Goal: Find specific page/section: Find specific page/section

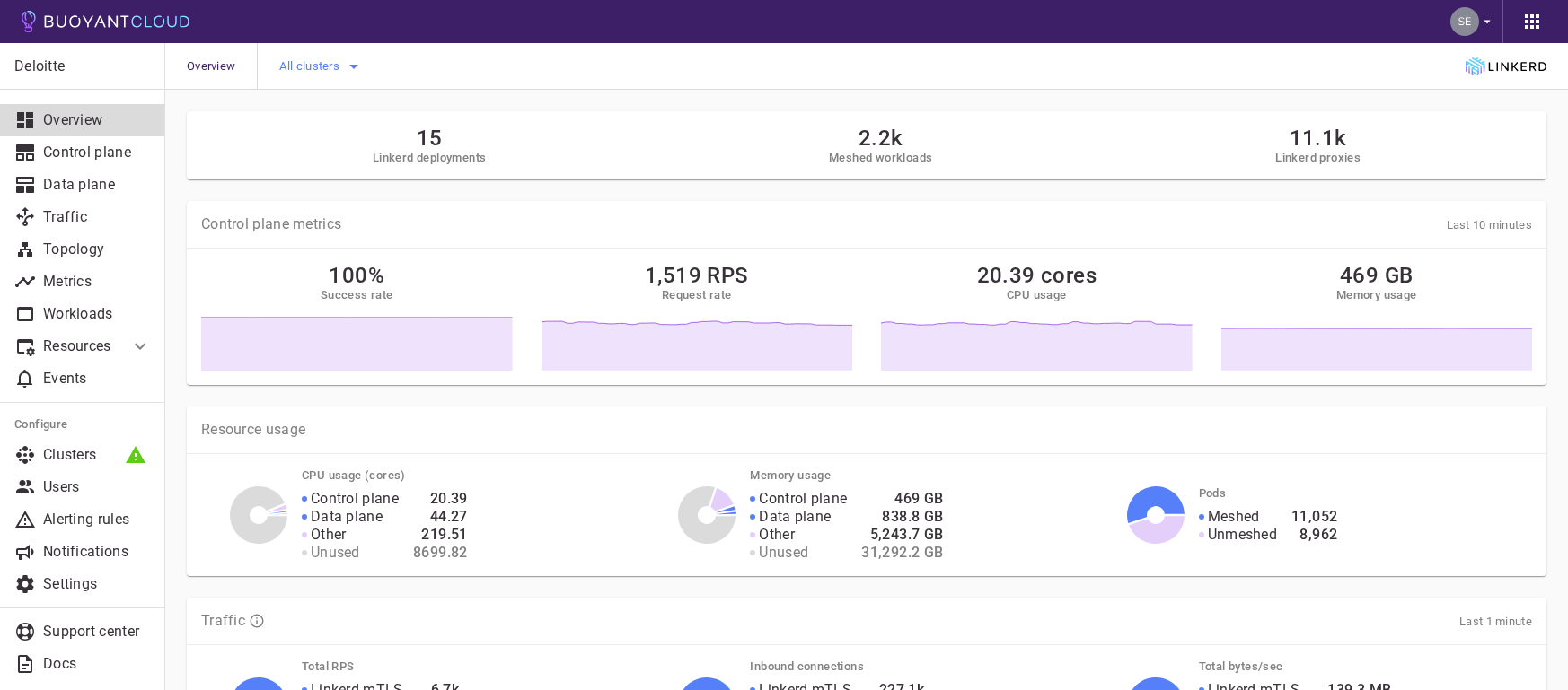
click at [359, 62] on icon "button" at bounding box center [354, 66] width 22 height 22
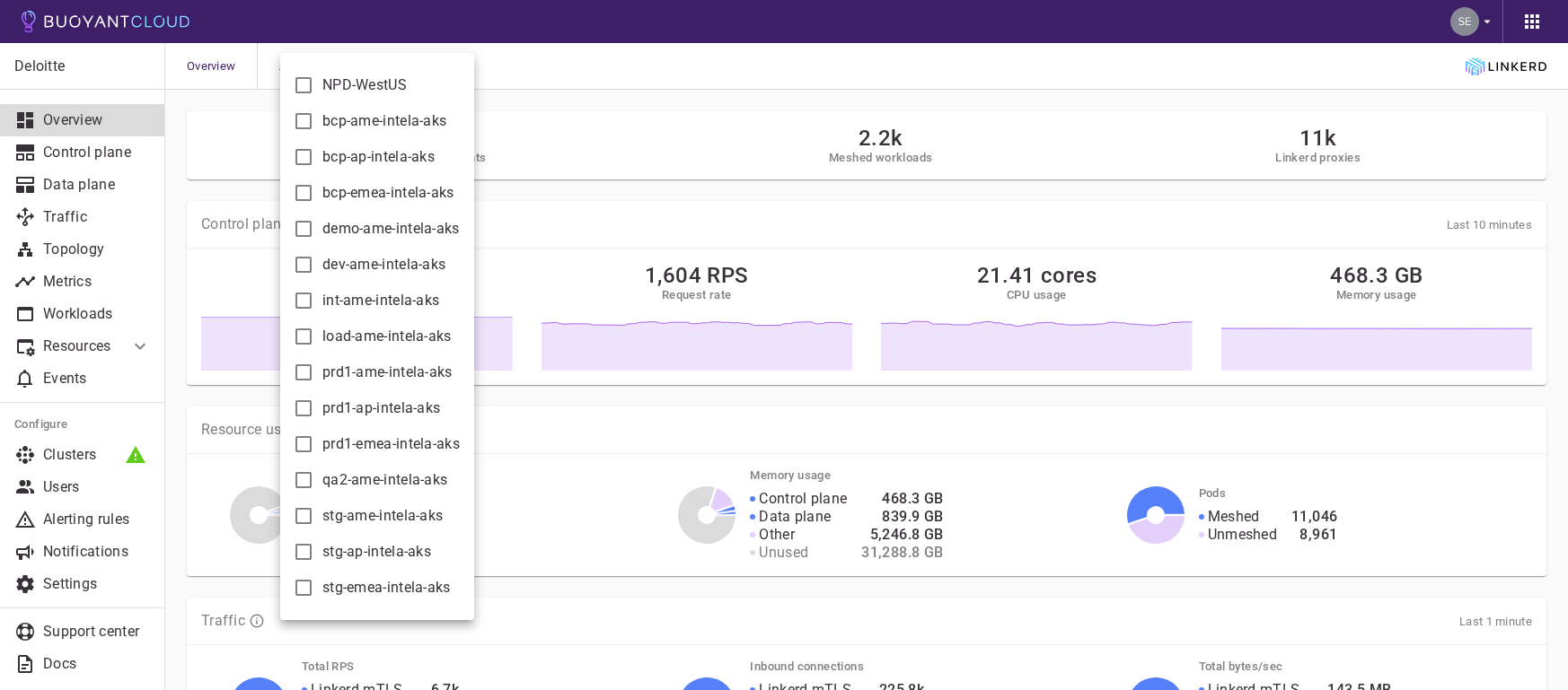
click at [1371, 454] on div at bounding box center [784, 345] width 1568 height 690
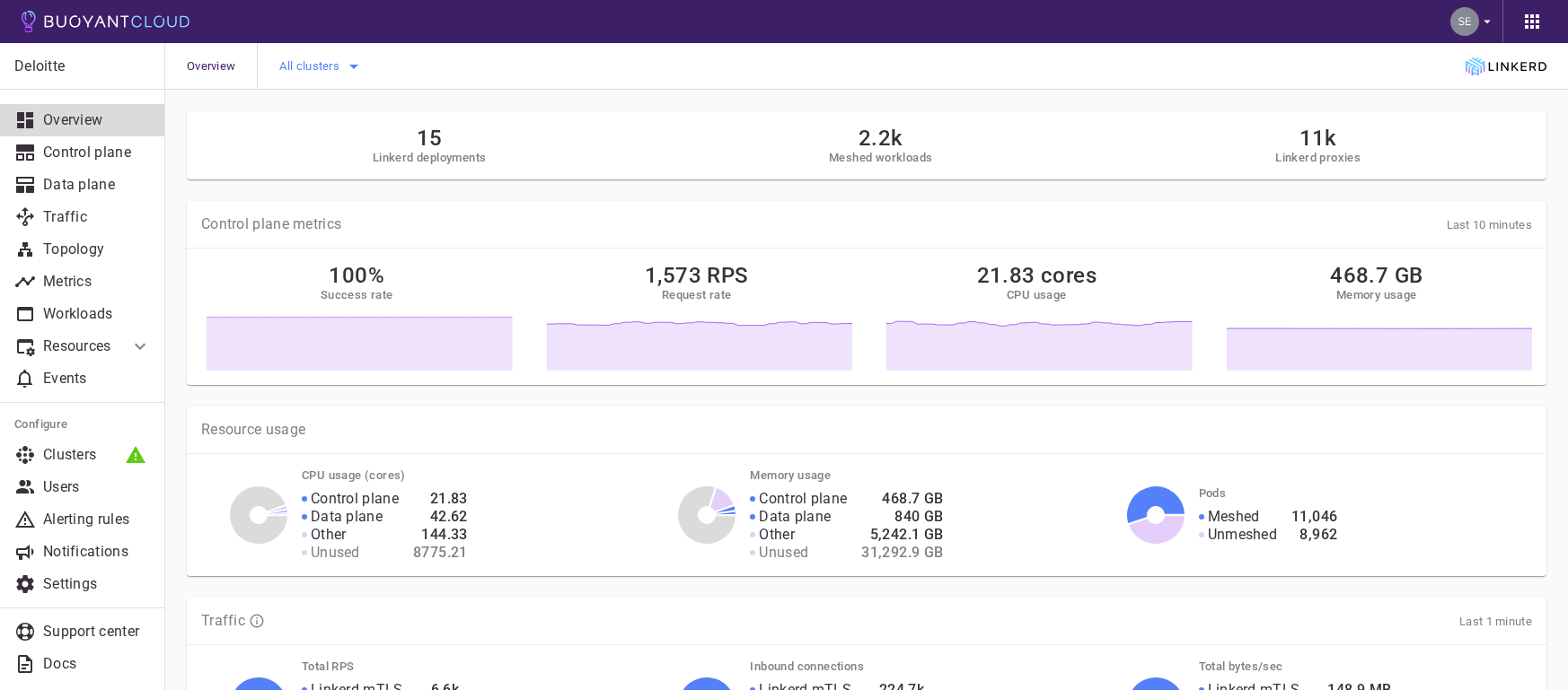
click at [348, 66] on icon "button" at bounding box center [354, 66] width 22 height 22
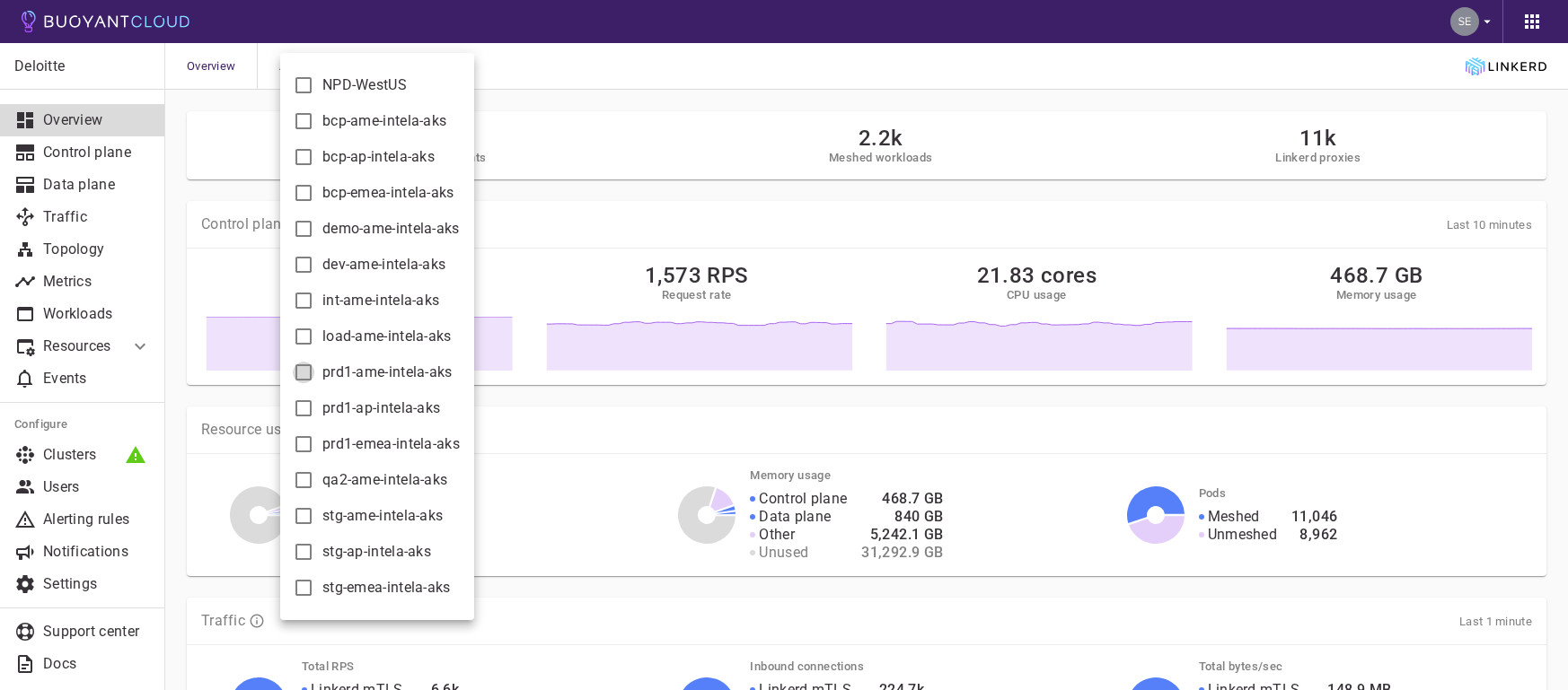
click at [296, 379] on input "prd1-ame-intela-aks" at bounding box center [303, 372] width 22 height 22
checkbox input "true"
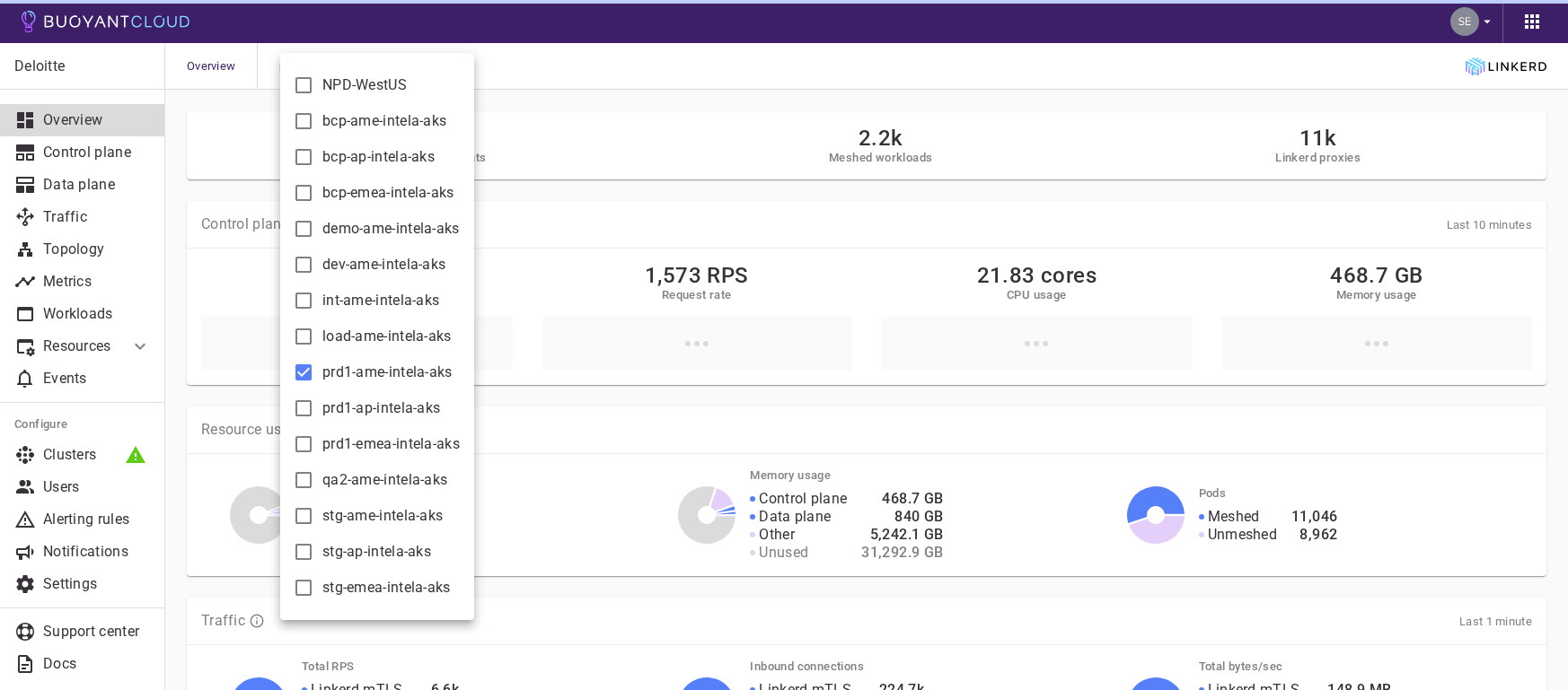
click at [300, 403] on input "prd1-ap-intela-aks" at bounding box center [303, 409] width 22 height 22
checkbox input "true"
click at [304, 447] on input "prd1-emea-intela-aks" at bounding box center [303, 444] width 22 height 22
checkbox input "true"
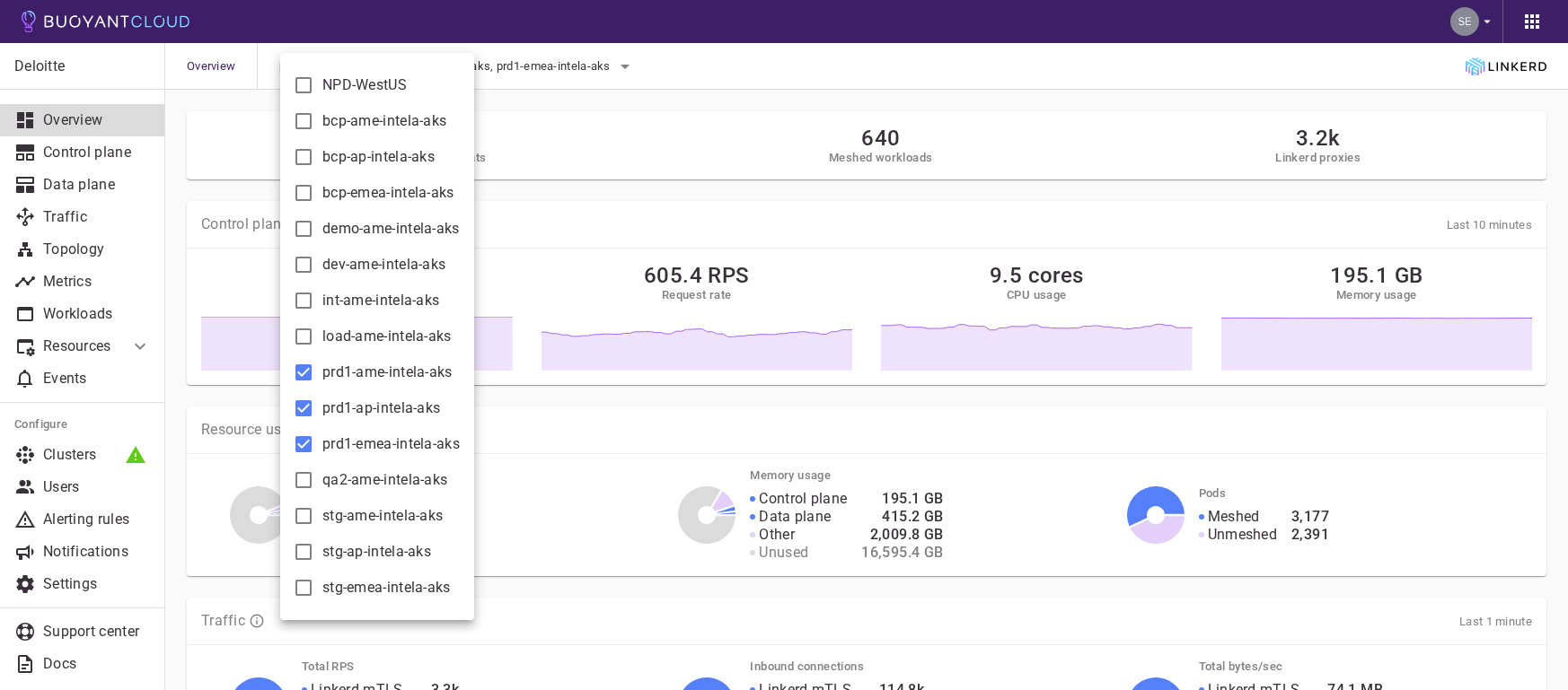
click at [301, 406] on input "prd1-ap-intela-aks" at bounding box center [303, 409] width 22 height 22
checkbox input "false"
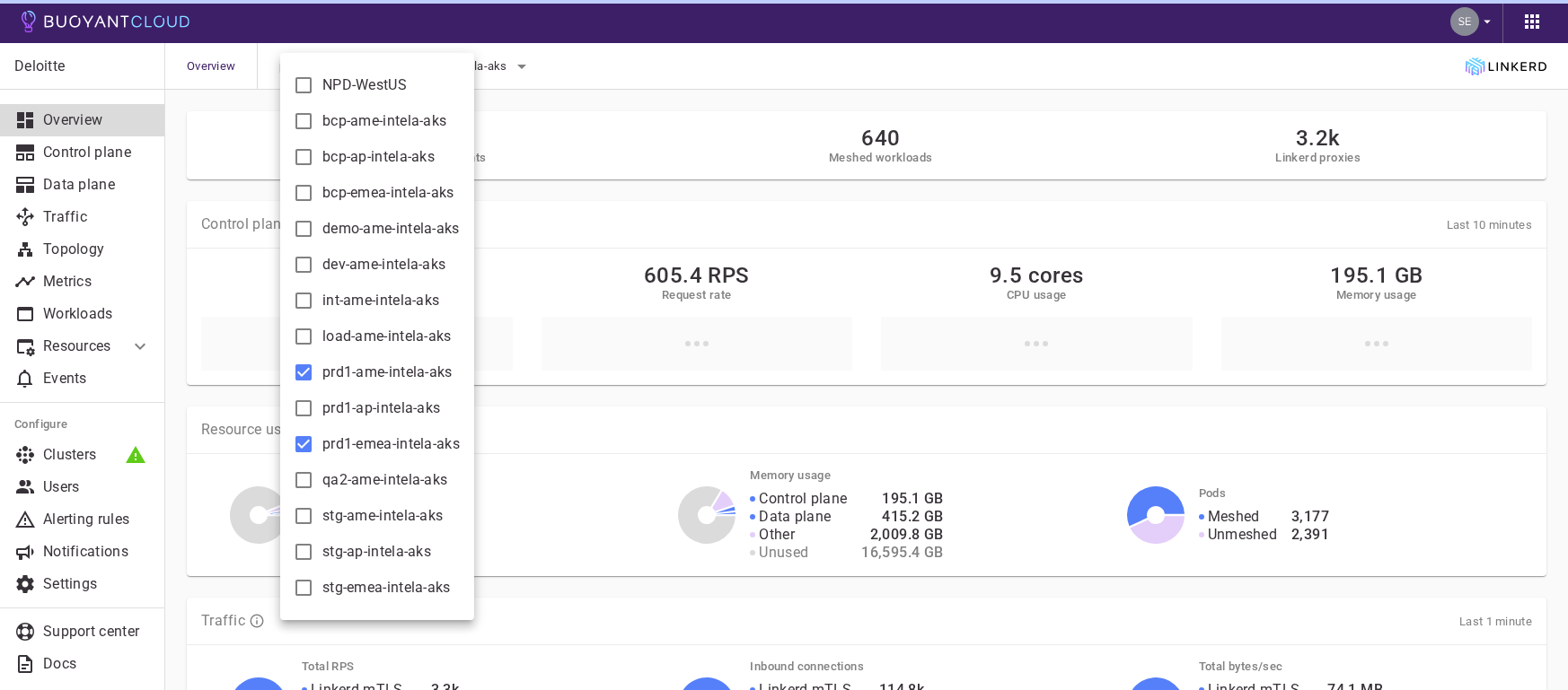
click at [303, 443] on input "prd1-emea-intela-aks" at bounding box center [303, 444] width 22 height 22
checkbox input "false"
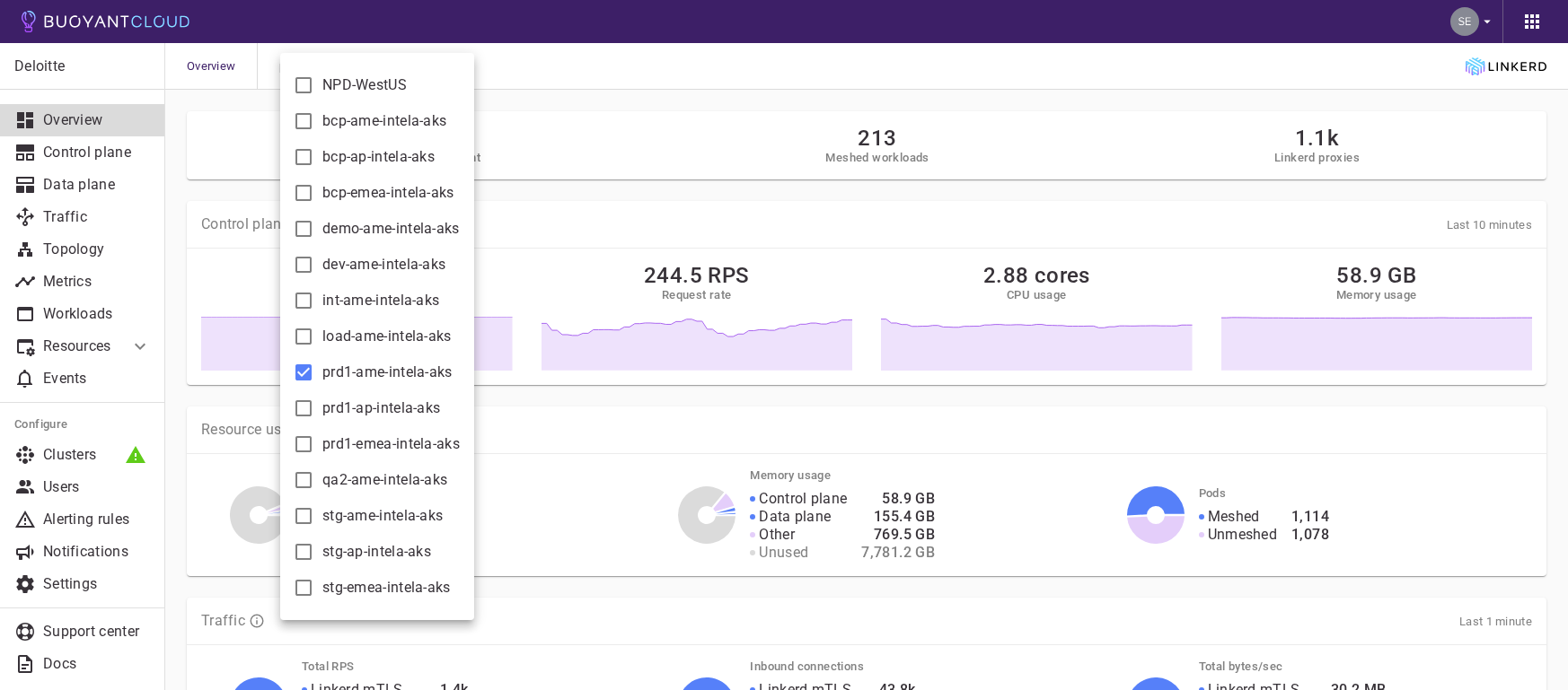
click at [304, 380] on input "prd1-ame-intela-aks" at bounding box center [303, 372] width 22 height 22
checkbox input "false"
click at [579, 84] on div at bounding box center [784, 345] width 1568 height 690
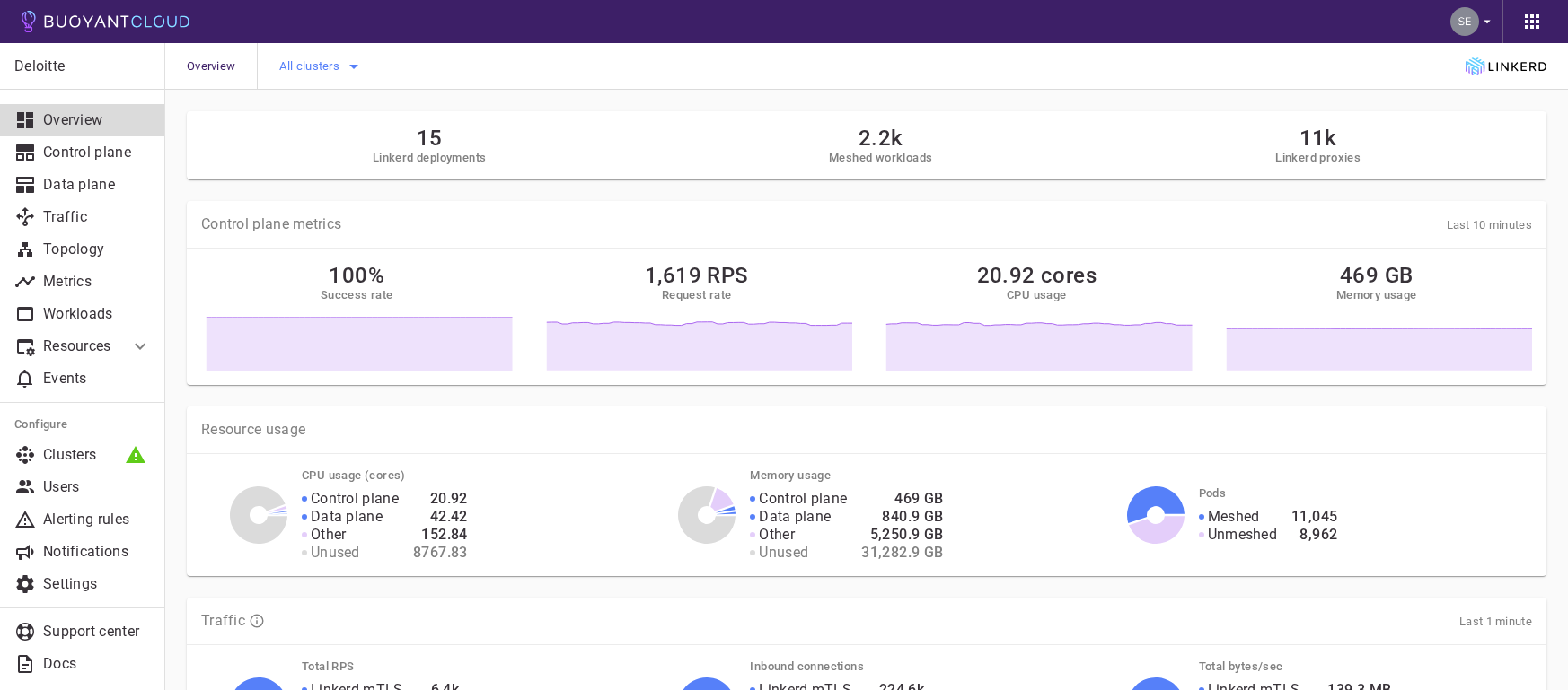
click at [354, 71] on icon "button" at bounding box center [354, 66] width 22 height 22
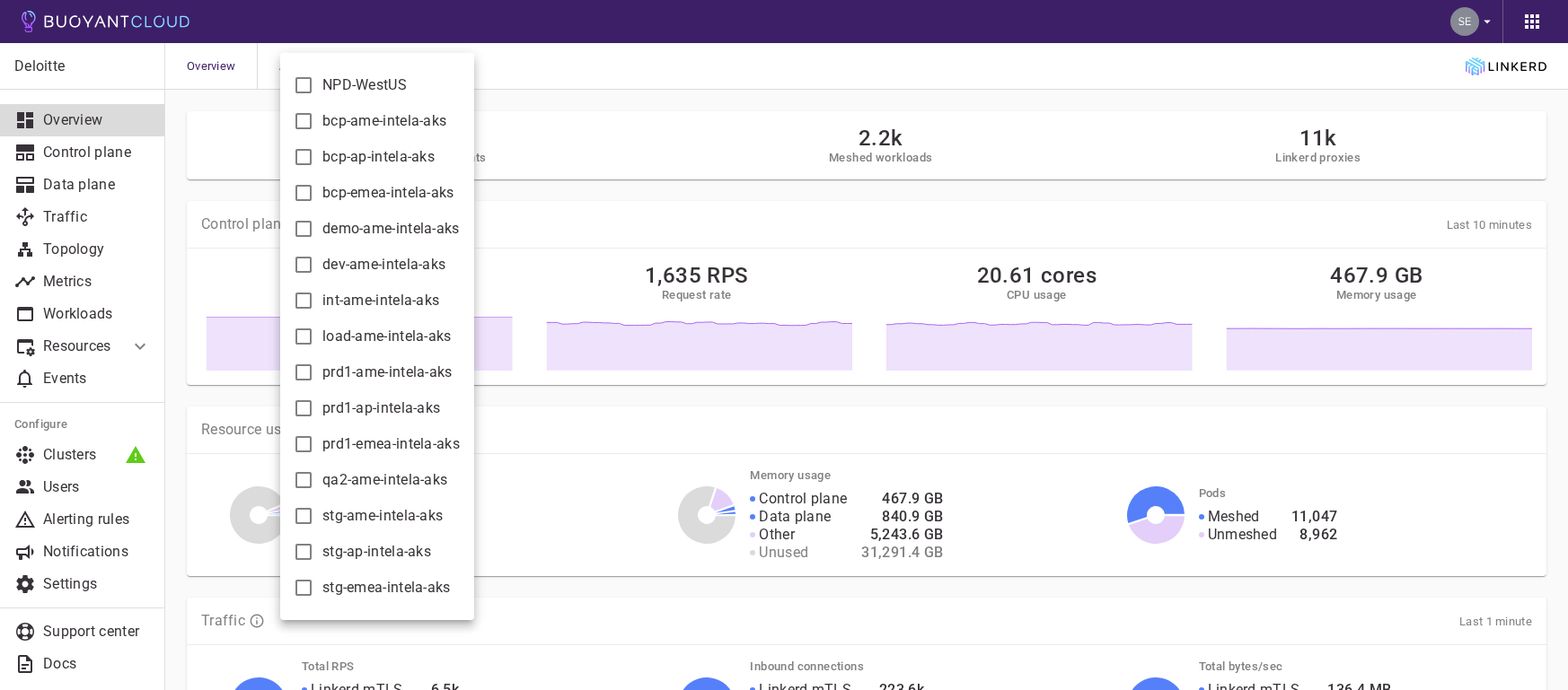
click at [301, 404] on input "prd1-ap-intela-aks" at bounding box center [303, 409] width 22 height 22
checkbox input "true"
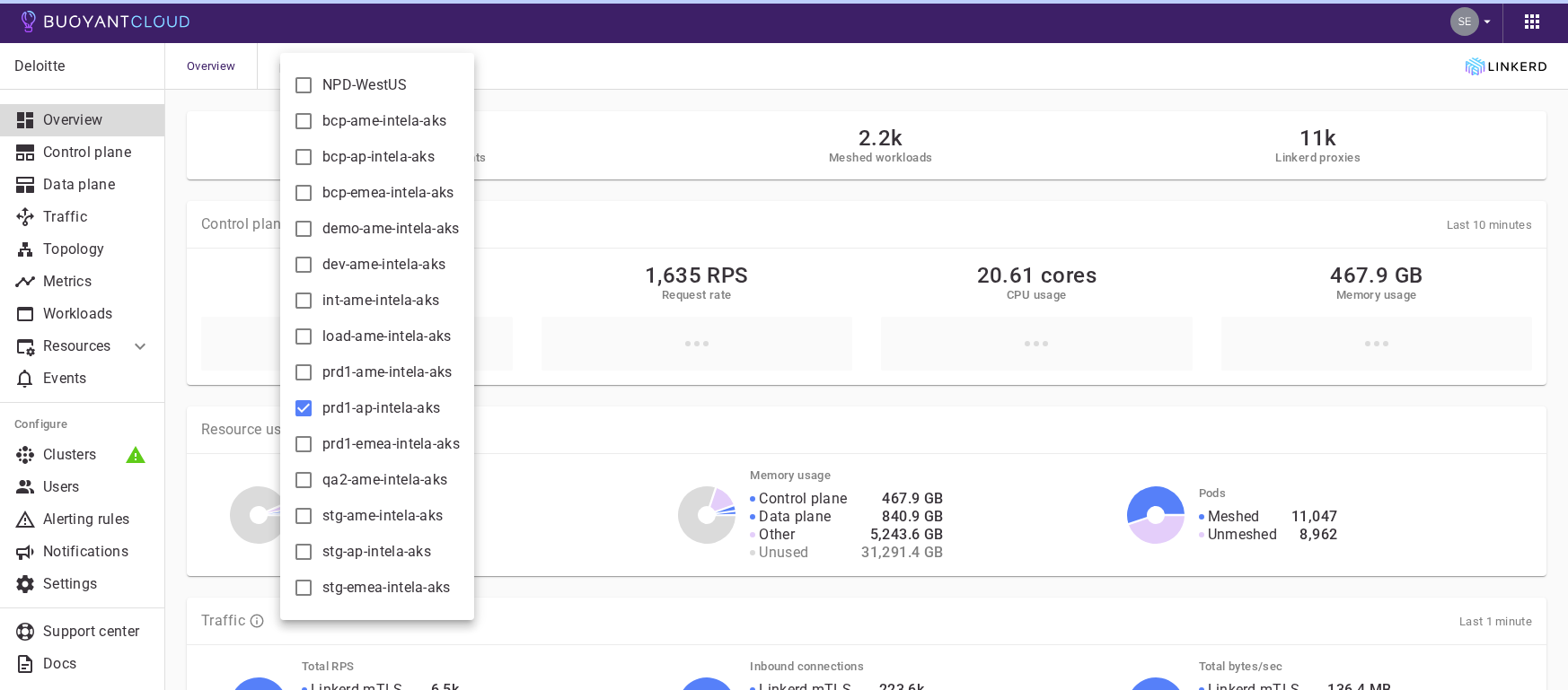
click at [304, 441] on input "prd1-emea-intela-aks" at bounding box center [303, 444] width 22 height 22
checkbox input "true"
click at [301, 478] on input "qa2-ame-intela-aks" at bounding box center [303, 481] width 22 height 22
checkbox input "true"
